Goal: Transaction & Acquisition: Purchase product/service

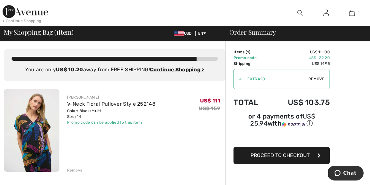
click at [336, 173] on icon "Chat" at bounding box center [337, 173] width 6 height 6
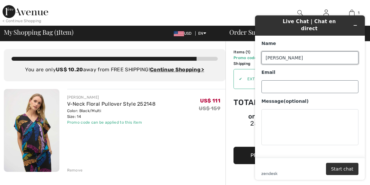
type input "Randy"
type input "d"
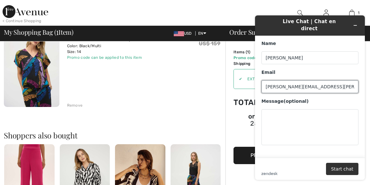
scroll to position [61, 0]
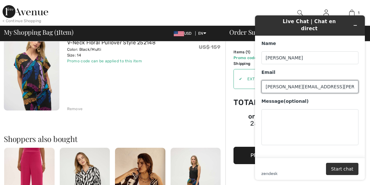
type input "randy.michelson@gmail.com"
click at [42, 79] on img at bounding box center [32, 69] width 56 height 83
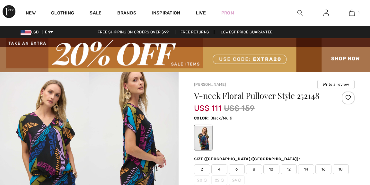
checkbox input "true"
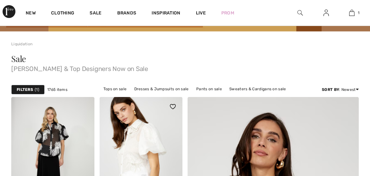
checkbox input "true"
click at [30, 91] on strong "Filters" at bounding box center [25, 90] width 16 height 6
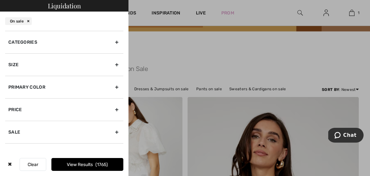
click at [45, 132] on div "Sale" at bounding box center [64, 132] width 118 height 22
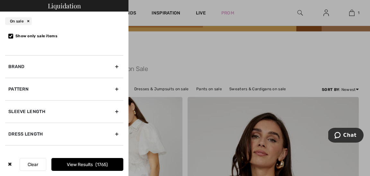
scroll to position [110, 0]
click at [41, 67] on div "Brand" at bounding box center [64, 66] width 118 height 22
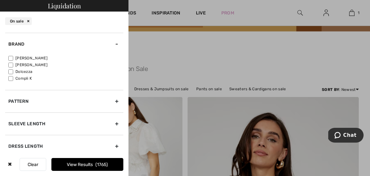
click at [12, 57] on input"] "[PERSON_NAME]" at bounding box center [10, 58] width 5 height 5
checkbox input"] "true"
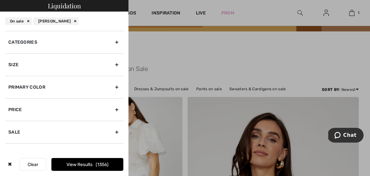
scroll to position [0, 0]
click at [37, 46] on div "Categories" at bounding box center [64, 42] width 118 height 22
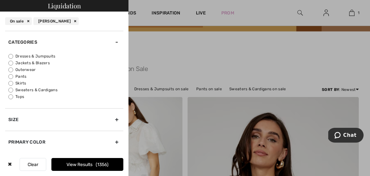
click at [14, 98] on label "Tops" at bounding box center [65, 97] width 115 height 6
click at [13, 98] on input "Tops" at bounding box center [10, 96] width 5 height 5
radio input "true"
click at [78, 160] on button "View Results 476" at bounding box center [87, 164] width 72 height 13
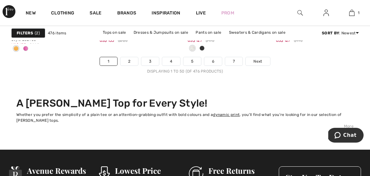
scroll to position [2534, 0]
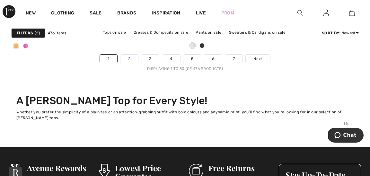
click at [128, 59] on link "2" at bounding box center [129, 59] width 18 height 8
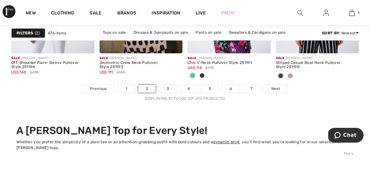
scroll to position [2505, 0]
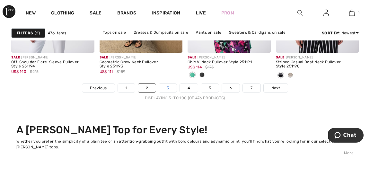
click at [170, 84] on link "3" at bounding box center [168, 88] width 18 height 8
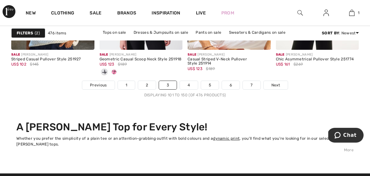
scroll to position [2477, 0]
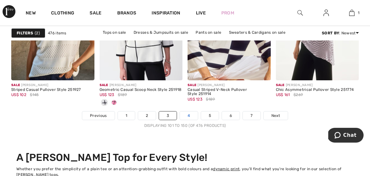
click at [186, 118] on link "4" at bounding box center [189, 115] width 18 height 8
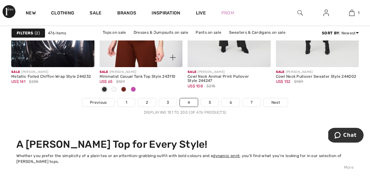
scroll to position [2494, 0]
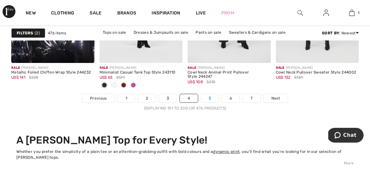
click at [203, 100] on link "5" at bounding box center [210, 98] width 18 height 8
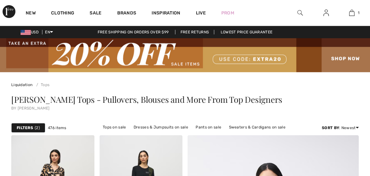
checkbox input "true"
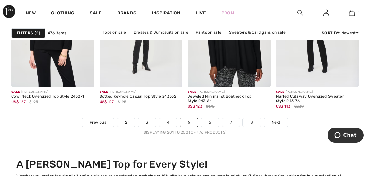
scroll to position [2479, 0]
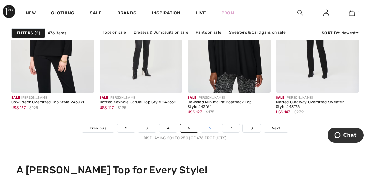
click at [205, 124] on link "6" at bounding box center [210, 128] width 18 height 8
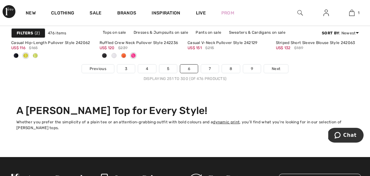
scroll to position [2524, 0]
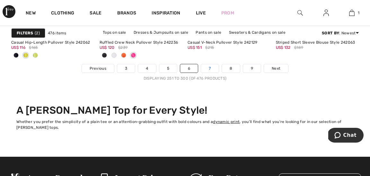
click at [207, 72] on link "7" at bounding box center [209, 68] width 17 height 8
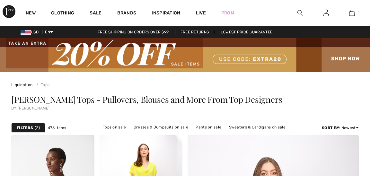
checkbox input "true"
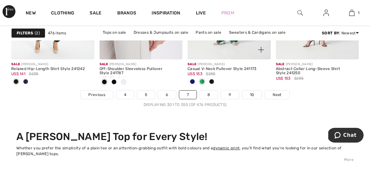
scroll to position [2498, 0]
click at [208, 93] on link "8" at bounding box center [209, 95] width 18 height 8
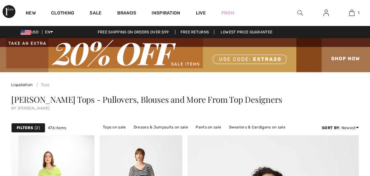
checkbox input "true"
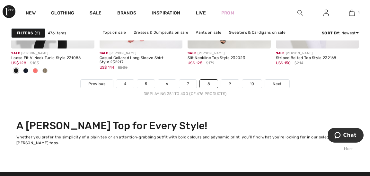
scroll to position [2506, 0]
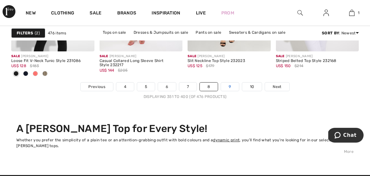
click at [223, 85] on link "9" at bounding box center [230, 87] width 18 height 8
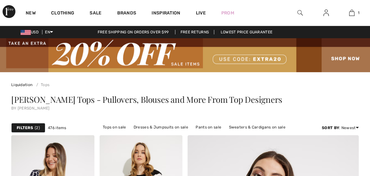
checkbox input "true"
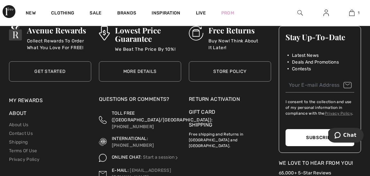
scroll to position [2679, 0]
